Goal: Transaction & Acquisition: Purchase product/service

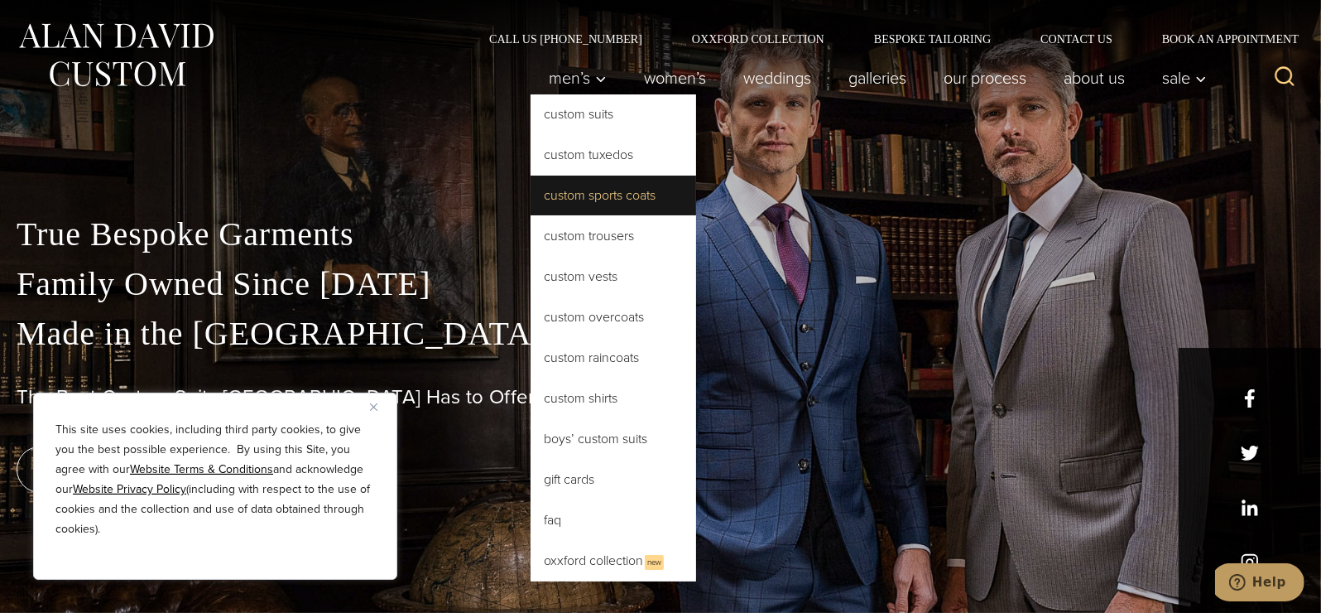
click at [568, 199] on link "Custom Sports Coats" at bounding box center [614, 195] width 166 height 40
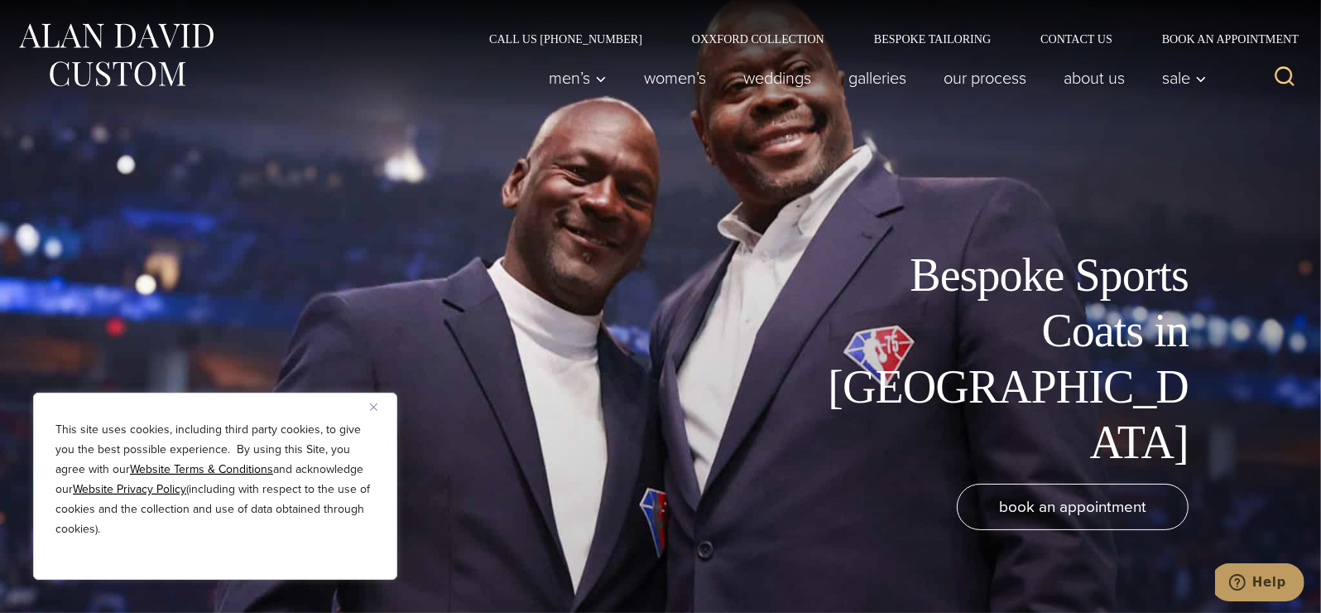
click at [377, 401] on button "Close" at bounding box center [380, 406] width 20 height 20
